Goal: Information Seeking & Learning: Learn about a topic

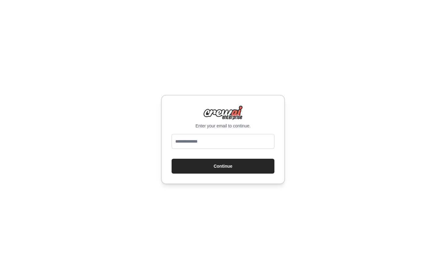
click at [216, 144] on input "email" at bounding box center [223, 141] width 103 height 15
type input "**********"
click at [172, 159] on button "Continue" at bounding box center [223, 166] width 103 height 15
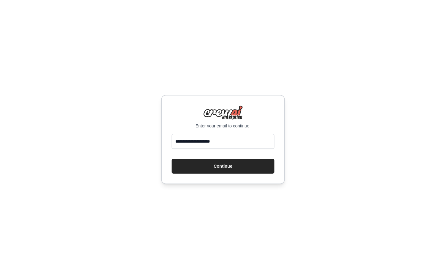
click at [172, 159] on button "Continue" at bounding box center [223, 166] width 103 height 15
click at [205, 168] on button "Continue" at bounding box center [223, 166] width 103 height 15
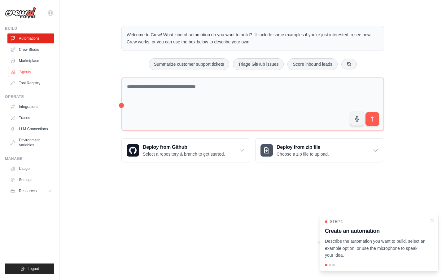
click at [25, 70] on link "Agents" at bounding box center [31, 72] width 47 height 10
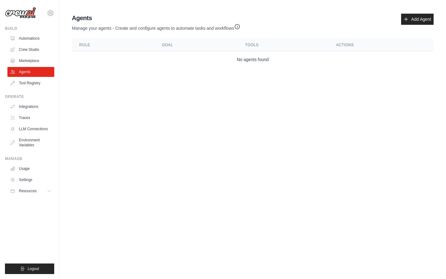
click at [33, 66] on ul "Automations Crew Studio Marketplace Agents Tool Registry" at bounding box center [30, 60] width 47 height 54
click at [32, 63] on link "Marketplace" at bounding box center [31, 61] width 47 height 10
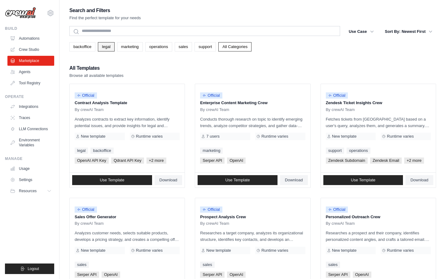
click at [107, 49] on link "legal" at bounding box center [106, 46] width 16 height 9
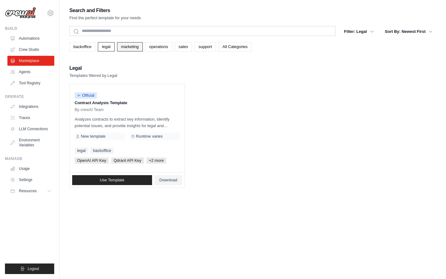
click at [131, 50] on link "marketing" at bounding box center [130, 46] width 26 height 9
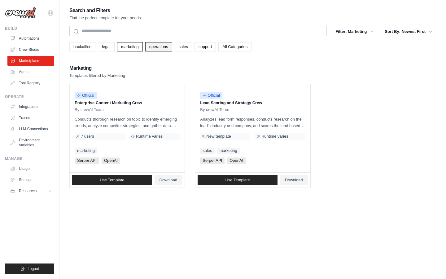
click at [152, 49] on link "operations" at bounding box center [158, 46] width 27 height 9
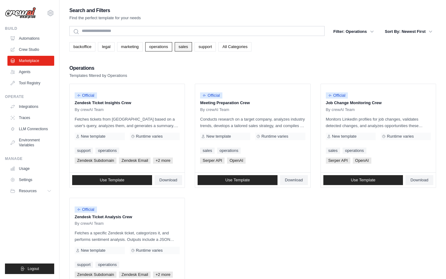
click at [191, 51] on link "sales" at bounding box center [183, 46] width 17 height 9
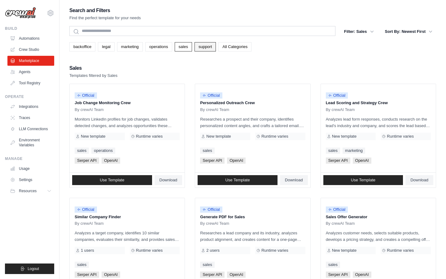
click at [208, 49] on link "support" at bounding box center [204, 46] width 21 height 9
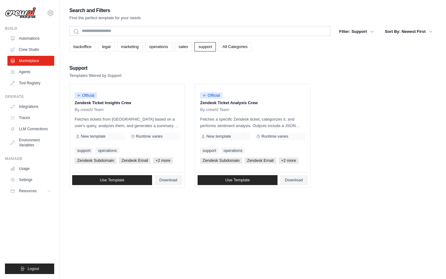
click at [234, 44] on link "All Categories" at bounding box center [234, 46] width 33 height 9
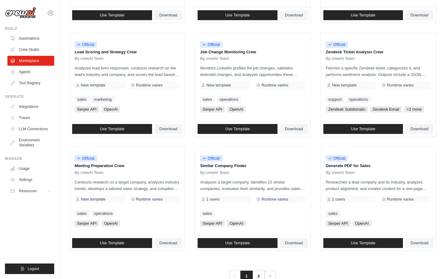
scroll to position [295, 0]
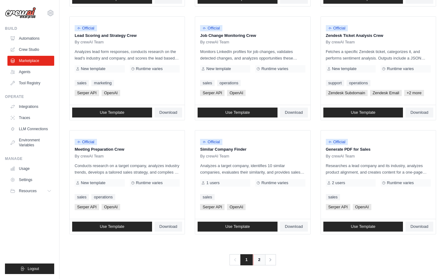
click at [264, 256] on link "2" at bounding box center [259, 259] width 12 height 11
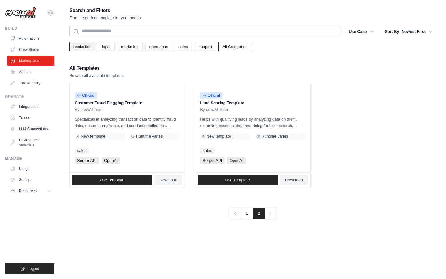
click at [88, 48] on link "backoffice" at bounding box center [82, 46] width 26 height 9
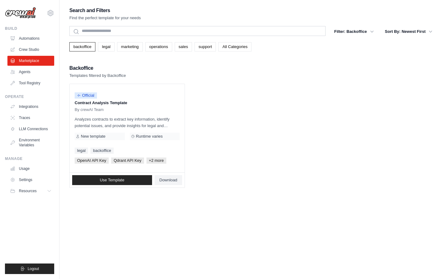
scroll to position [1, 0]
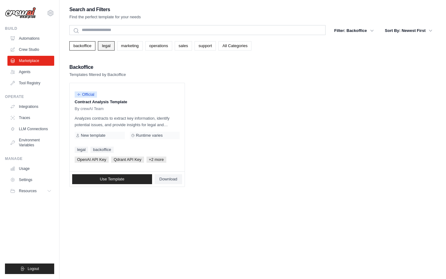
click at [112, 42] on link "legal" at bounding box center [106, 45] width 16 height 9
click at [89, 94] on span "Official" at bounding box center [86, 95] width 22 height 6
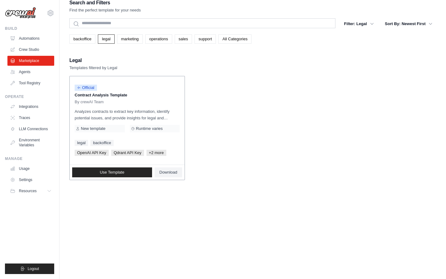
scroll to position [7, 0]
click at [160, 42] on link "operations" at bounding box center [158, 39] width 27 height 9
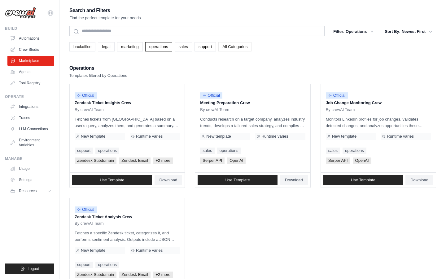
click at [242, 47] on link "All Categories" at bounding box center [234, 46] width 33 height 9
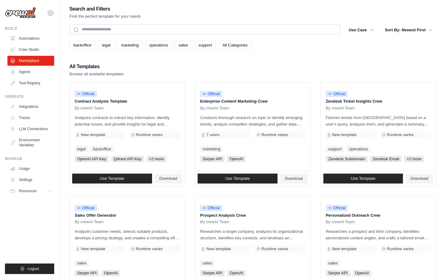
scroll to position [2, 0]
click at [360, 28] on button "Use Case" at bounding box center [361, 29] width 33 height 11
click at [362, 31] on button "Use Case" at bounding box center [361, 29] width 33 height 11
click at [363, 31] on button "Use Case" at bounding box center [361, 29] width 33 height 11
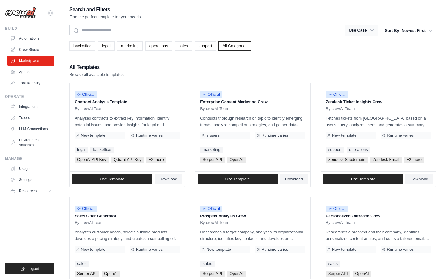
click at [368, 30] on button "Use Case" at bounding box center [361, 30] width 33 height 11
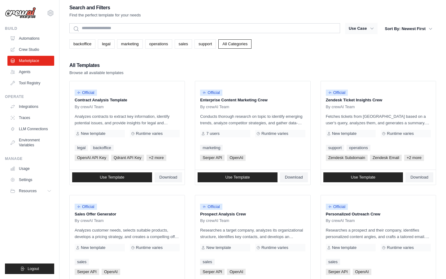
click at [371, 32] on button "Use Case" at bounding box center [361, 28] width 33 height 11
click at [421, 28] on button "Sort By: Newest First" at bounding box center [408, 28] width 55 height 11
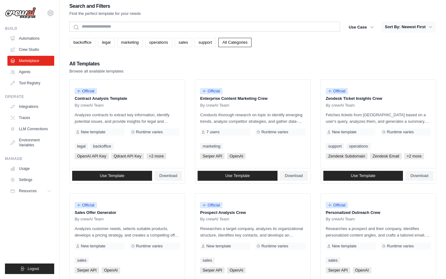
scroll to position [4, 0]
click at [355, 28] on button "Use Case" at bounding box center [361, 27] width 33 height 11
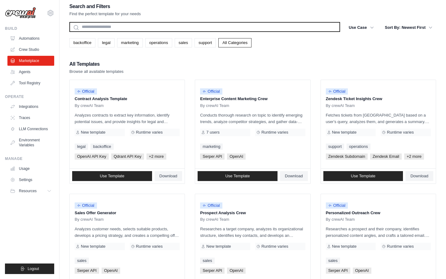
click at [297, 30] on input "text" at bounding box center [204, 27] width 271 height 10
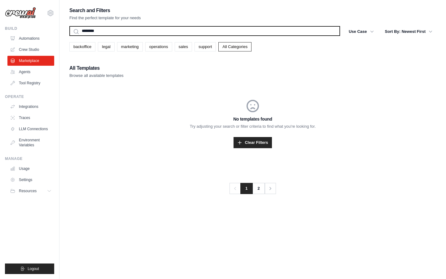
type input "********"
click at [69, 36] on button "Search" at bounding box center [69, 36] width 0 height 0
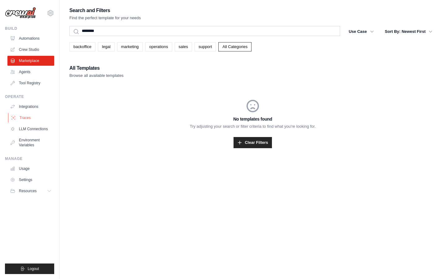
click at [28, 117] on link "Traces" at bounding box center [31, 118] width 47 height 10
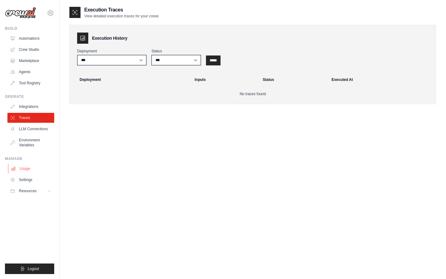
click at [32, 172] on link "Usage" at bounding box center [31, 168] width 47 height 10
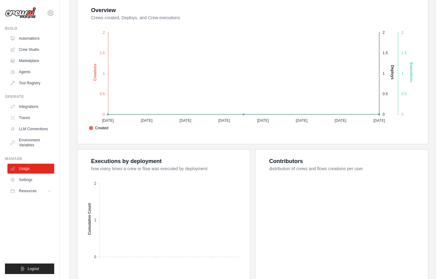
scroll to position [123, 0]
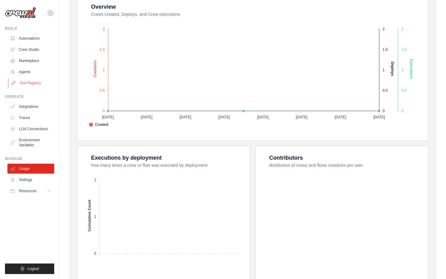
click at [28, 85] on link "Tool Registry" at bounding box center [31, 83] width 47 height 10
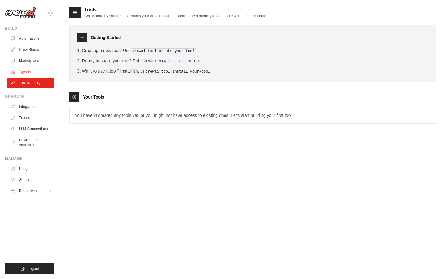
click at [30, 73] on link "Agents" at bounding box center [31, 72] width 47 height 10
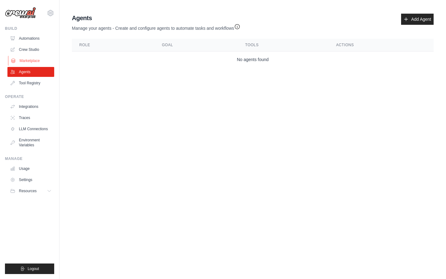
click at [43, 63] on link "Marketplace" at bounding box center [31, 61] width 47 height 10
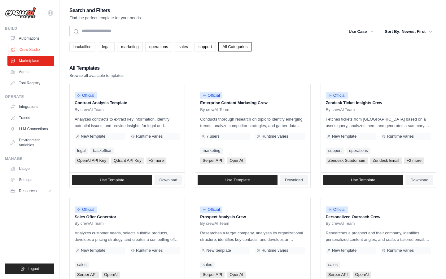
click at [25, 50] on link "Crew Studio" at bounding box center [31, 50] width 47 height 10
